Goal: Information Seeking & Learning: Learn about a topic

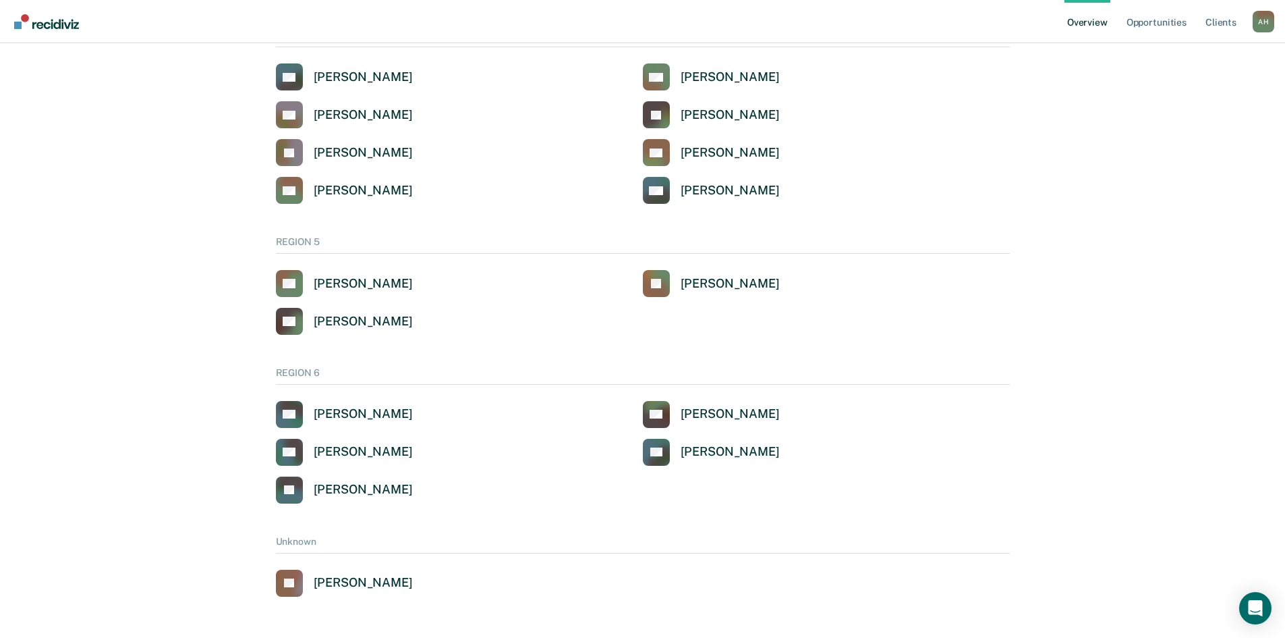
scroll to position [1054, 0]
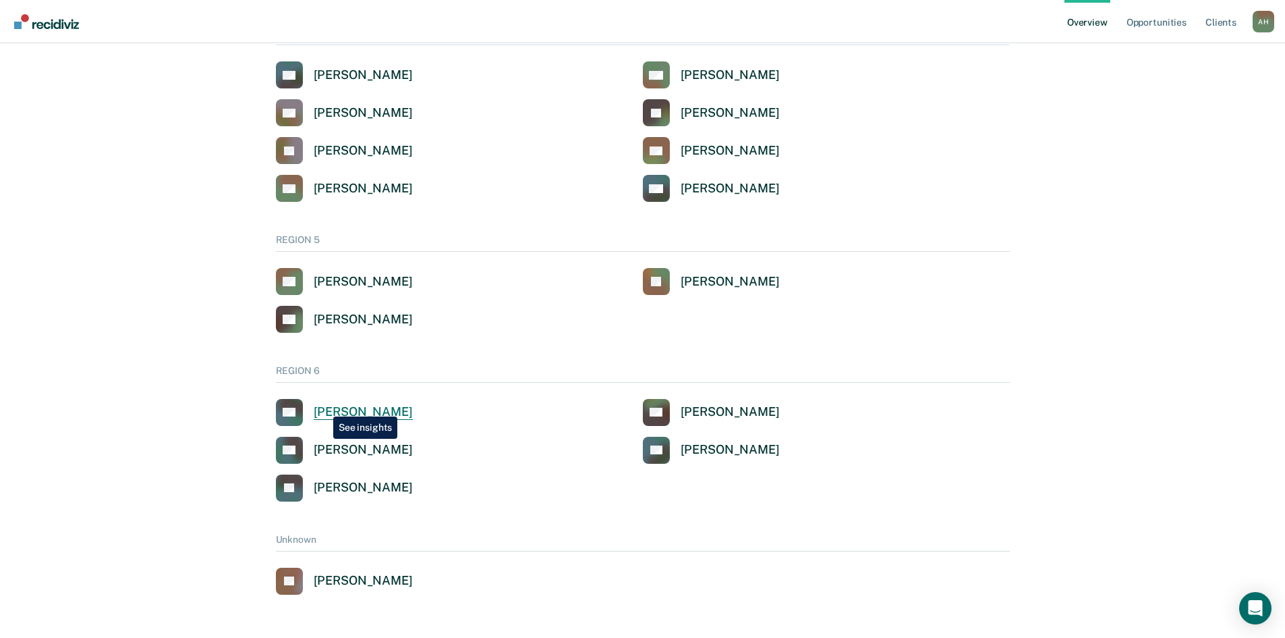
click at [323, 406] on div "[PERSON_NAME]" at bounding box center [363, 412] width 99 height 16
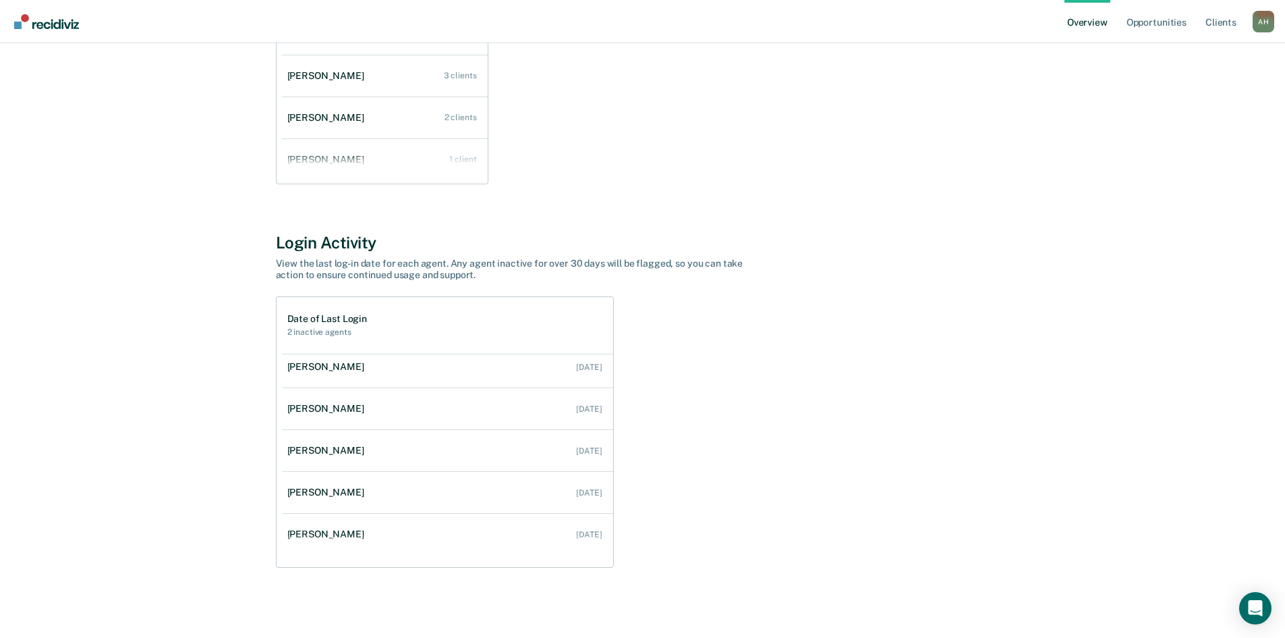
scroll to position [180, 0]
drag, startPoint x: 613, startPoint y: 507, endPoint x: 611, endPoint y: 389, distance: 118.1
click at [611, 389] on div "Date of Last Login 2 inactive agents [PERSON_NAME] No Login for 30 Days Never […" at bounding box center [445, 431] width 338 height 271
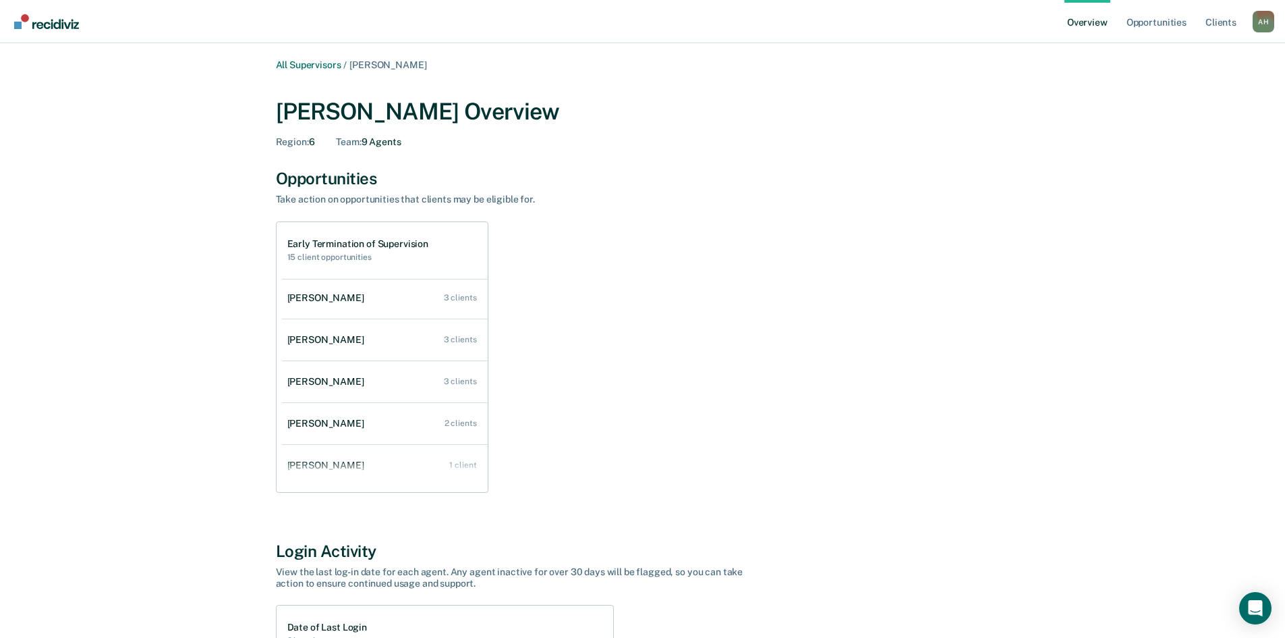
scroll to position [0, 0]
